Goal: Information Seeking & Learning: Learn about a topic

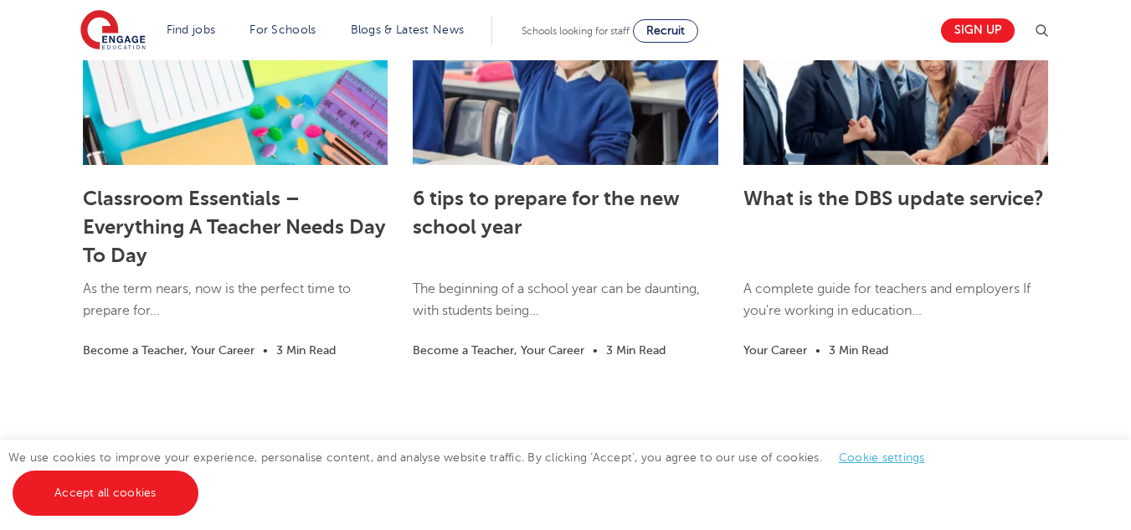
scroll to position [3530, 0]
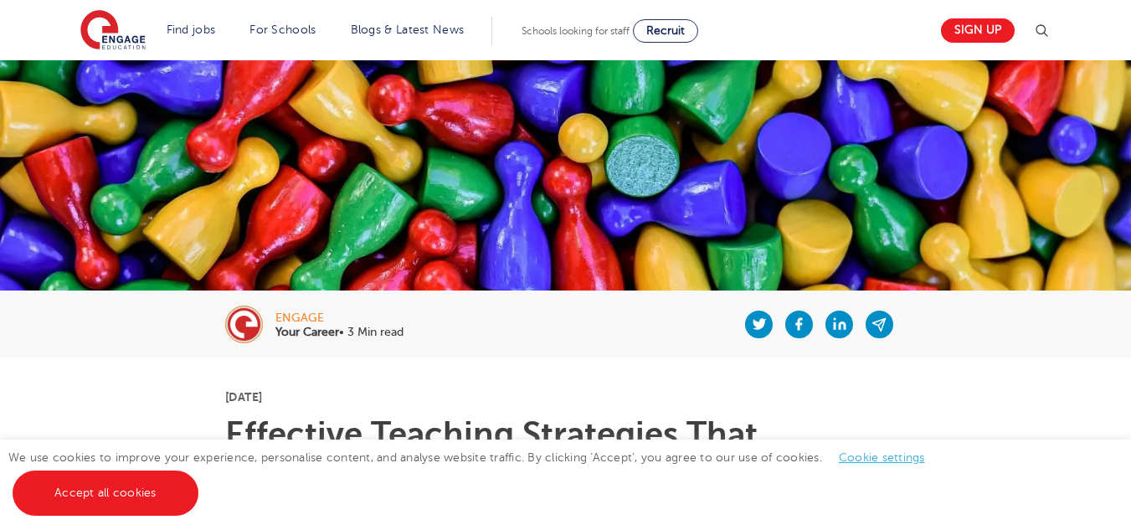
scroll to position [160, 0]
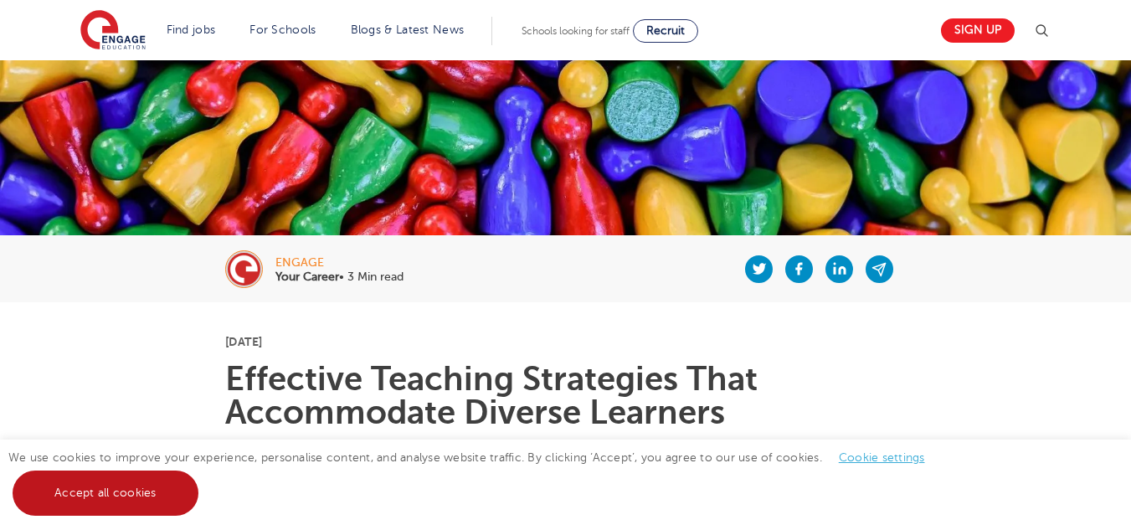
click at [101, 494] on link "Accept all cookies" at bounding box center [106, 492] width 186 height 45
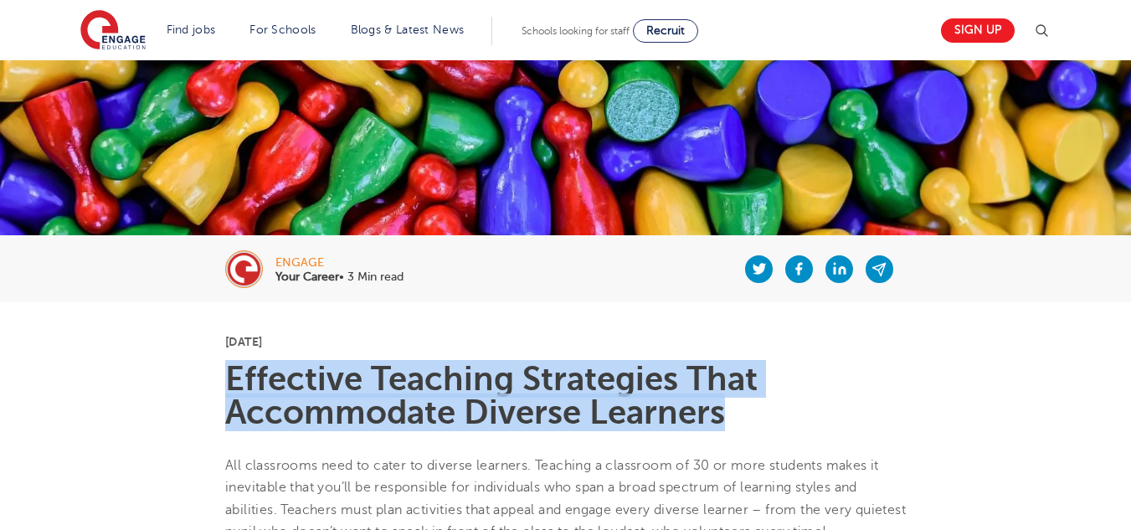
drag, startPoint x: 230, startPoint y: 380, endPoint x: 719, endPoint y: 422, distance: 490.6
click at [719, 422] on h1 "Effective Teaching Strategies That Accommodate Diverse Learners" at bounding box center [565, 395] width 680 height 67
copy h1 "Effective Teaching Strategies That Accommodate Diverse Learners"
